Goal: Task Accomplishment & Management: Use online tool/utility

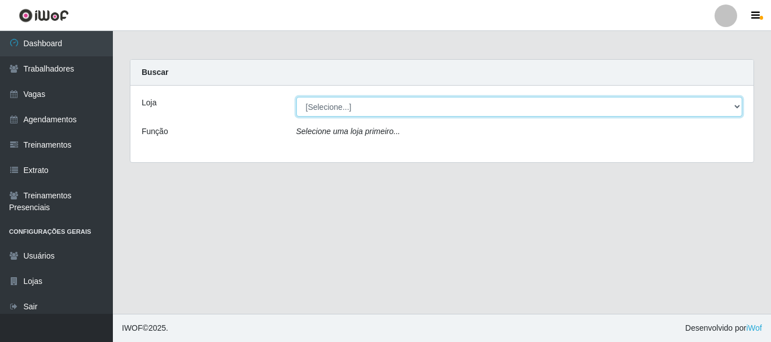
click at [737, 105] on select "[Selecione...] [PERSON_NAME]" at bounding box center [519, 107] width 446 height 20
select select "230"
click at [296, 97] on select "[Selecione...] [PERSON_NAME]" at bounding box center [519, 107] width 446 height 20
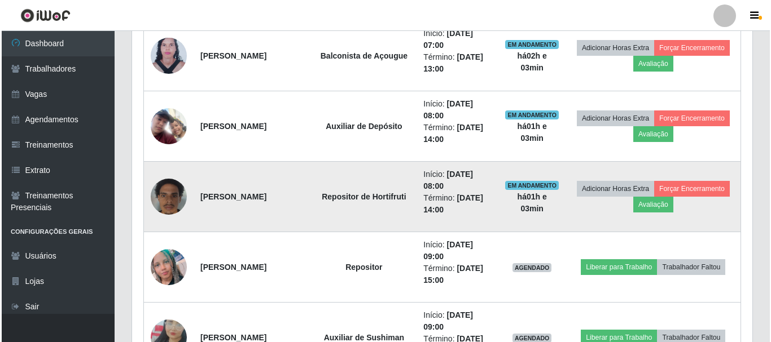
scroll to position [564, 0]
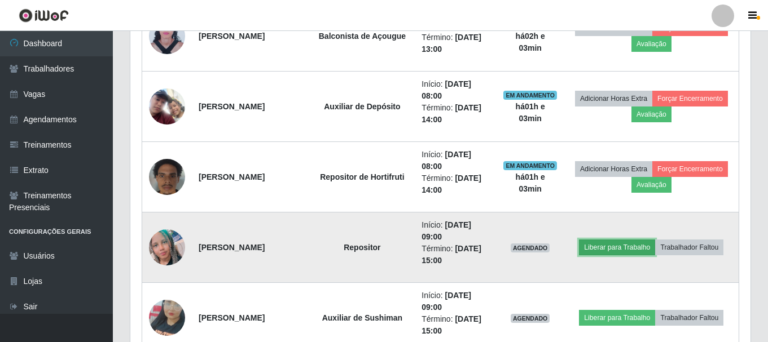
click at [625, 245] on button "Liberar para Trabalho" at bounding box center [617, 248] width 76 height 16
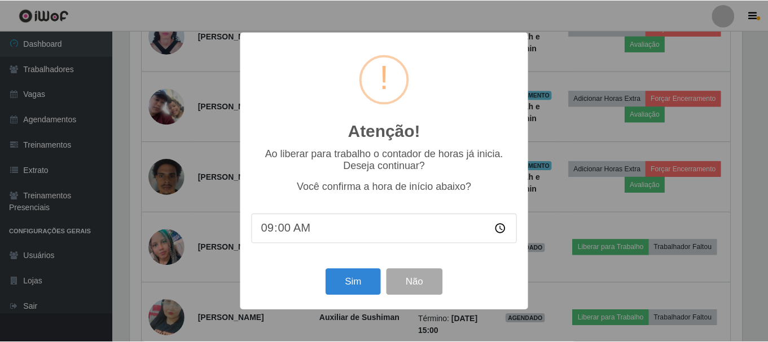
scroll to position [234, 614]
click at [359, 274] on button "Sim" at bounding box center [354, 282] width 55 height 27
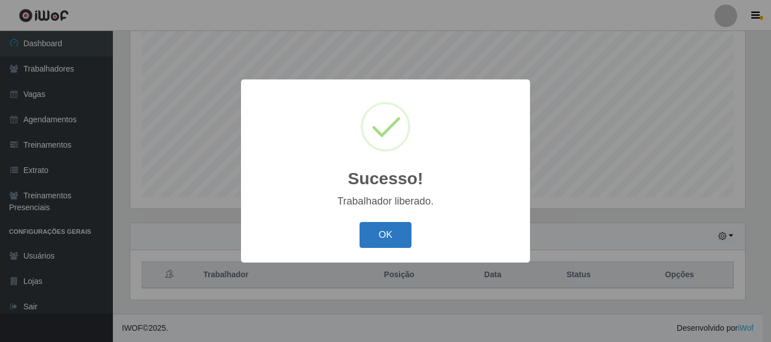
click at [381, 236] on button "OK" at bounding box center [385, 235] width 52 height 27
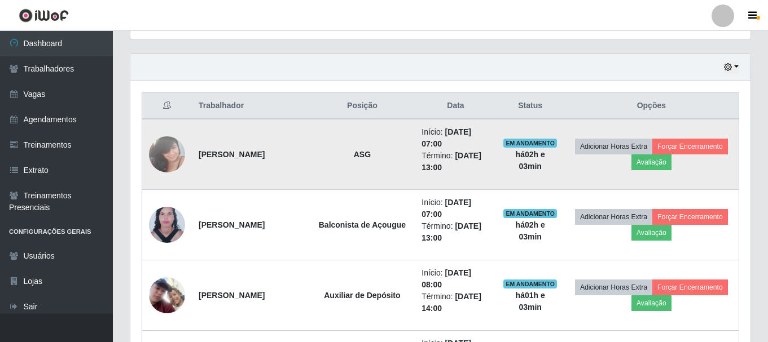
scroll to position [601, 0]
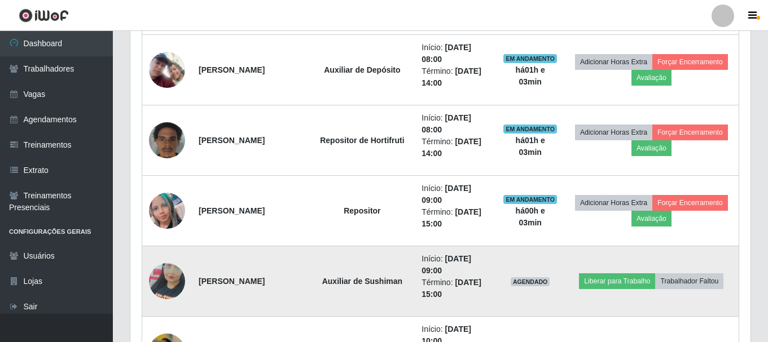
click at [161, 280] on img at bounding box center [167, 281] width 36 height 64
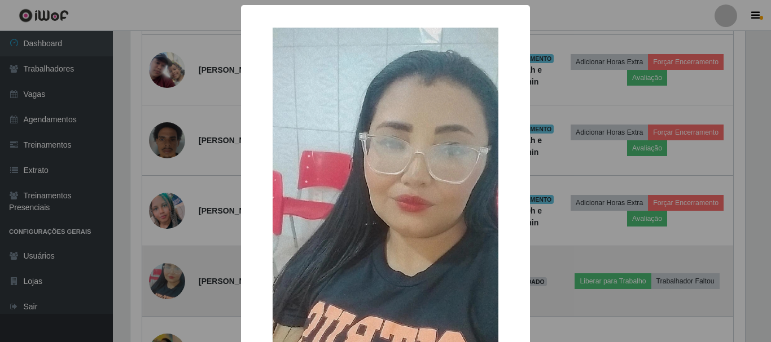
click at [160, 280] on div "× OK Cancel" at bounding box center [385, 171] width 771 height 342
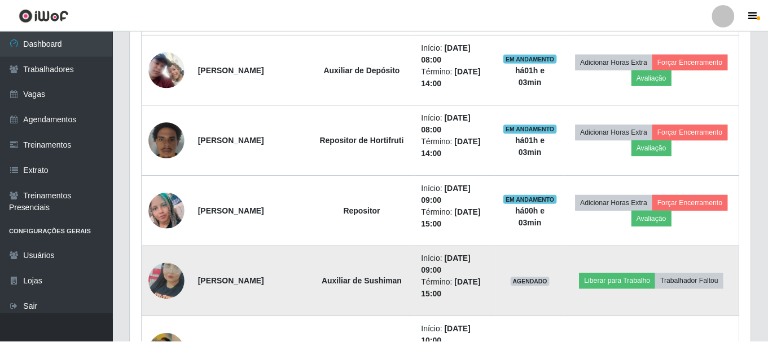
scroll to position [234, 620]
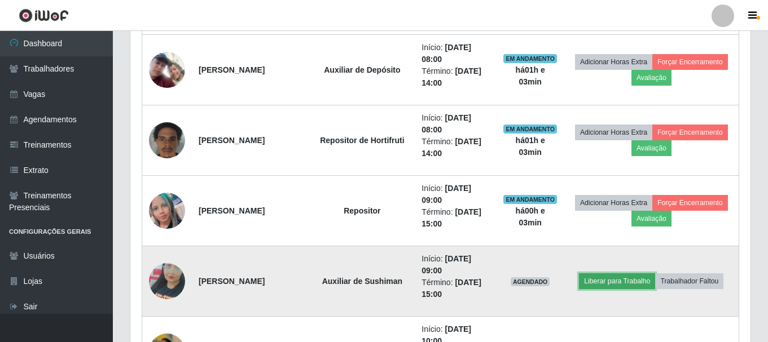
click at [625, 276] on button "Liberar para Trabalho" at bounding box center [617, 282] width 76 height 16
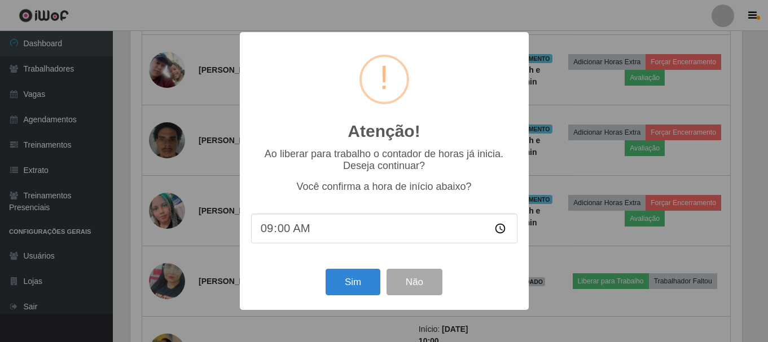
scroll to position [234, 614]
click at [346, 275] on button "Sim" at bounding box center [354, 282] width 55 height 27
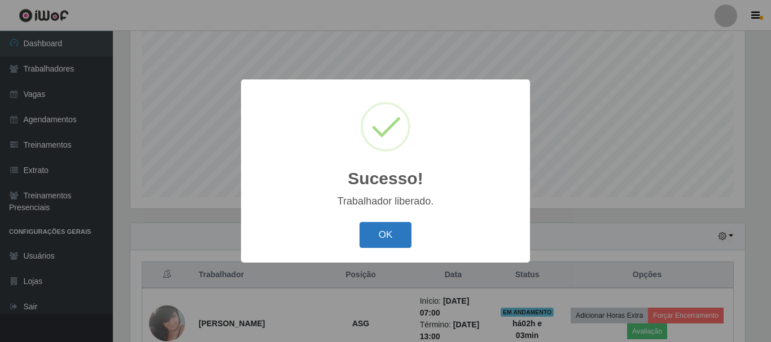
click at [386, 241] on button "OK" at bounding box center [385, 235] width 52 height 27
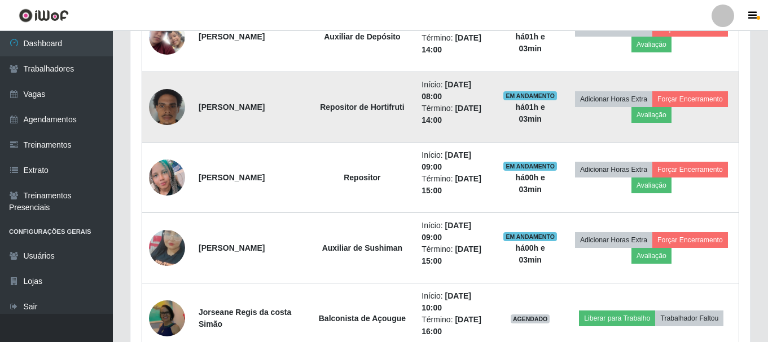
scroll to position [657, 0]
